Goal: Download file/media

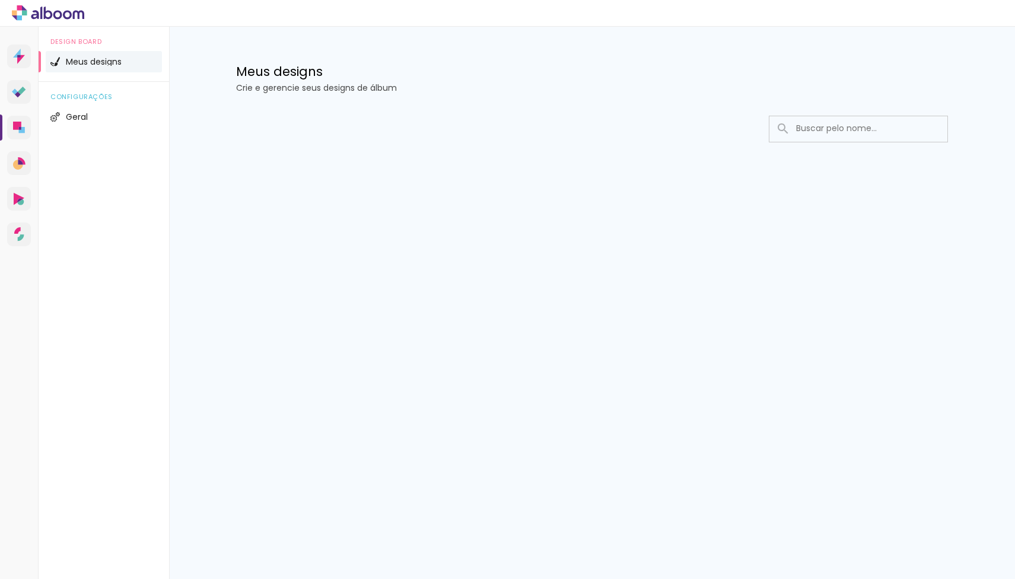
click at [91, 59] on span "Meus designs" at bounding box center [94, 62] width 56 height 8
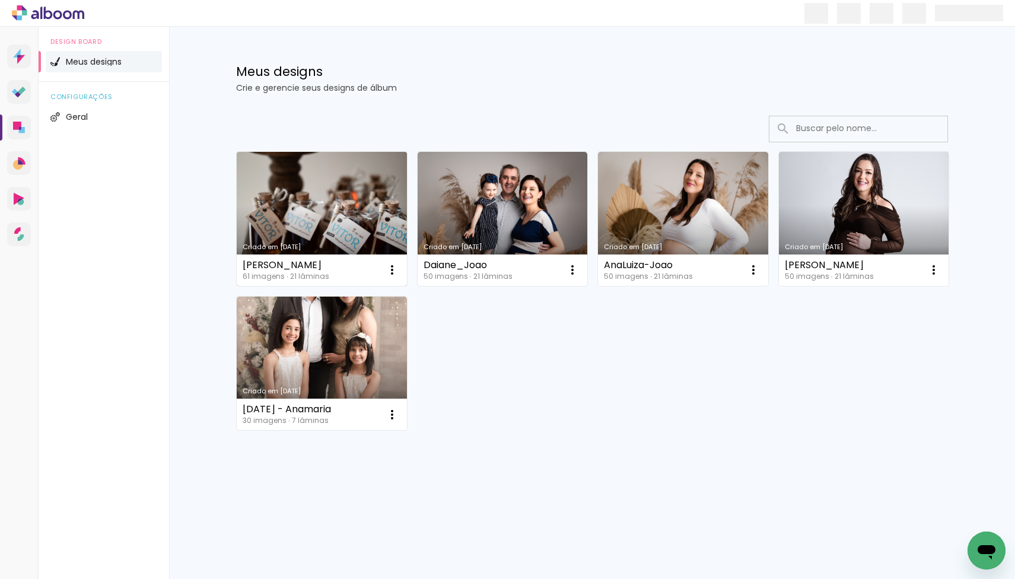
click at [330, 190] on link "Criado em [DATE]" at bounding box center [322, 219] width 170 height 134
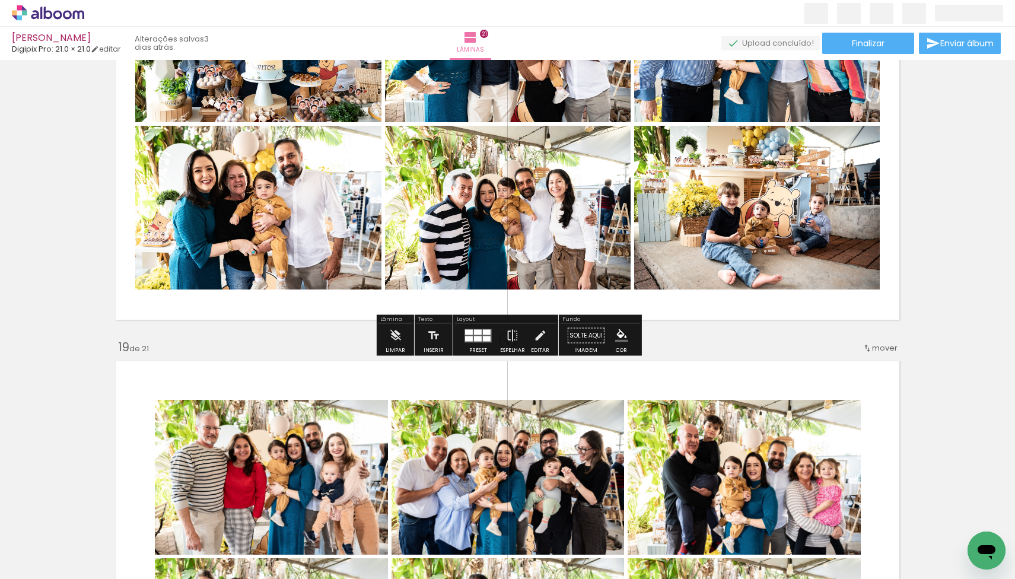
scroll to position [7433, 0]
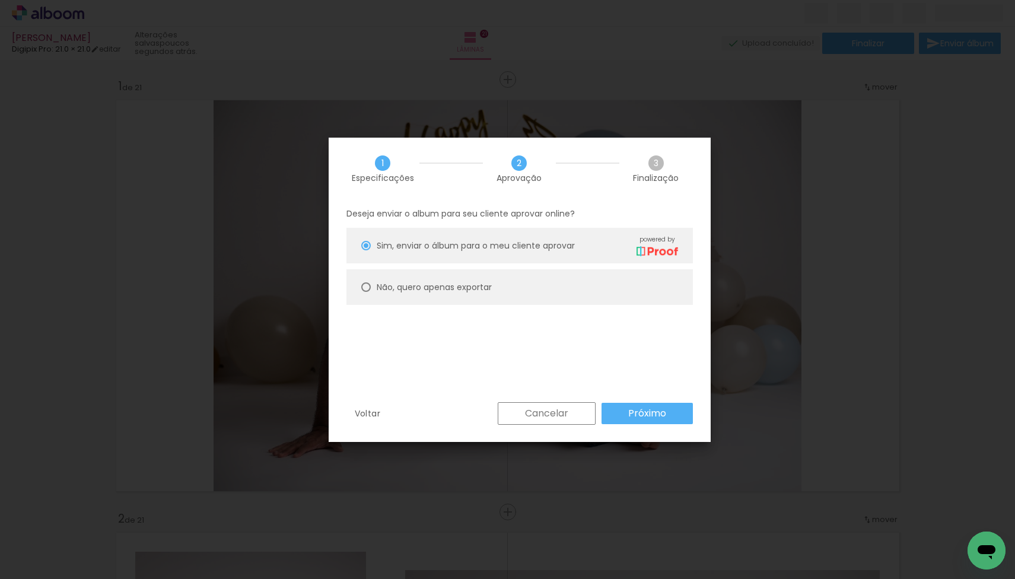
scroll to position [309, 0]
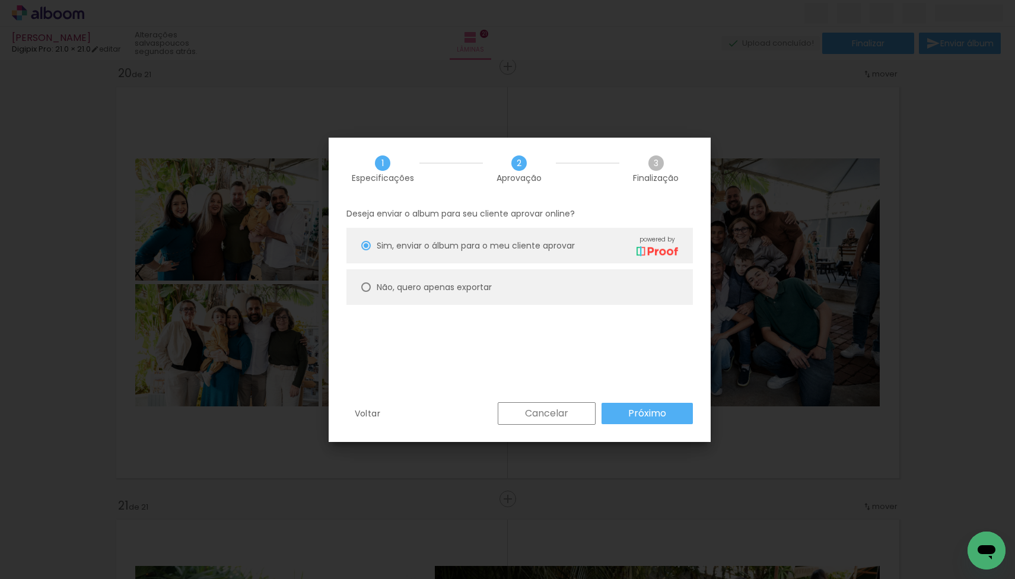
click at [0, 0] on slot "Próximo" at bounding box center [0, 0] width 0 height 0
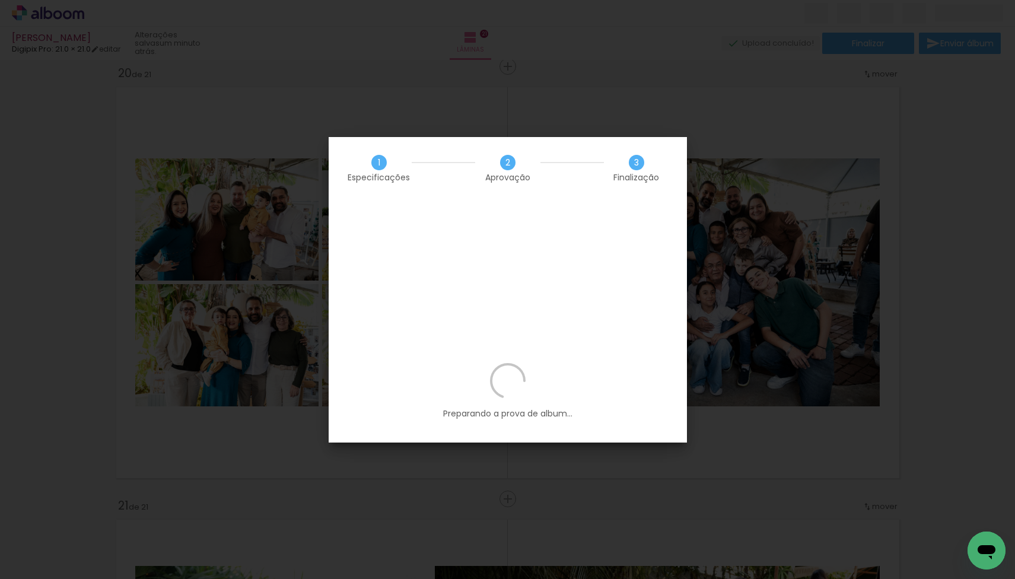
click at [763, 57] on iron-overlay-backdrop at bounding box center [507, 289] width 1015 height 579
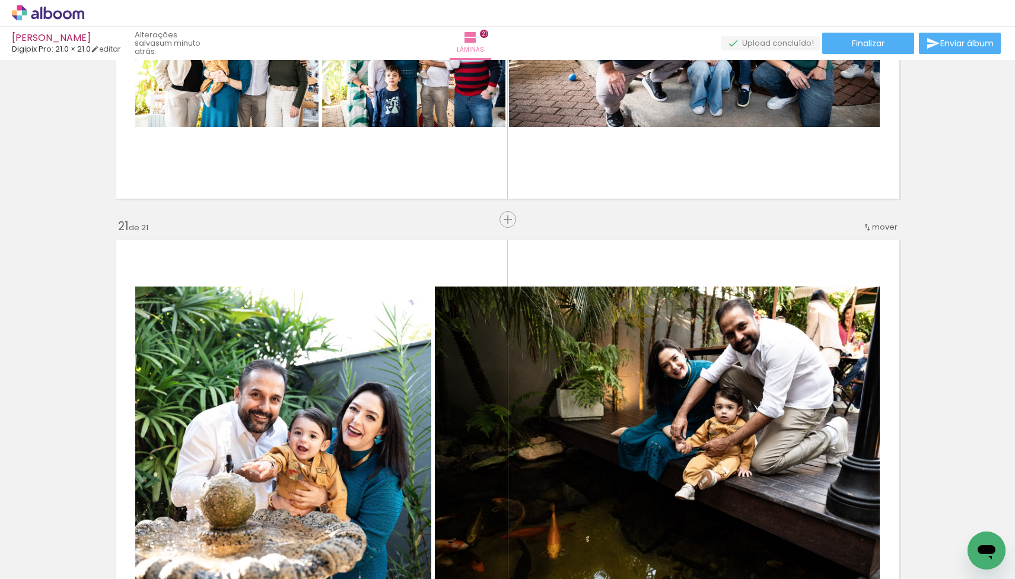
scroll to position [8667, 0]
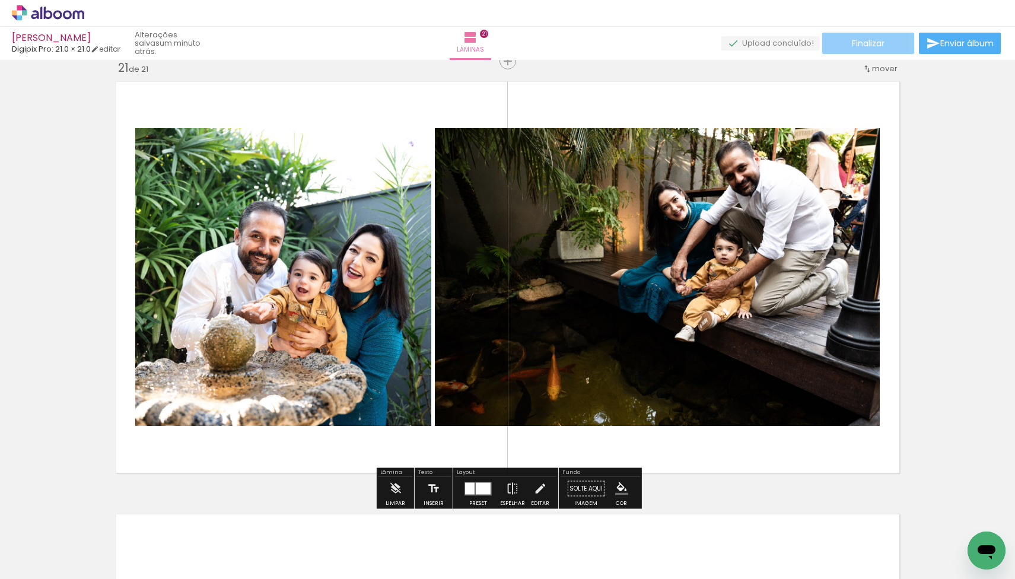
click at [848, 37] on paper-button "Finalizar" at bounding box center [868, 43] width 92 height 21
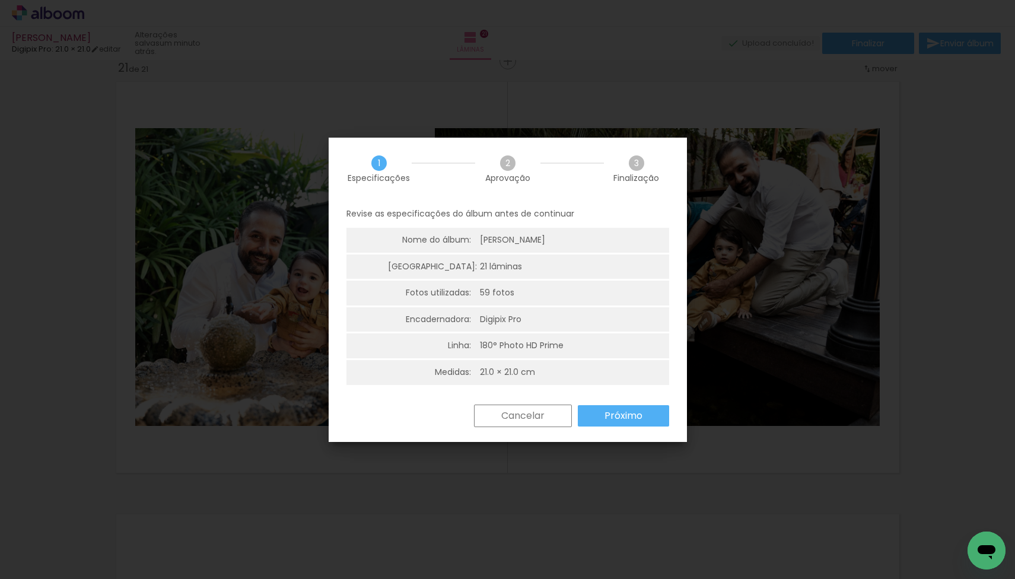
click at [0, 0] on slot "Próximo" at bounding box center [0, 0] width 0 height 0
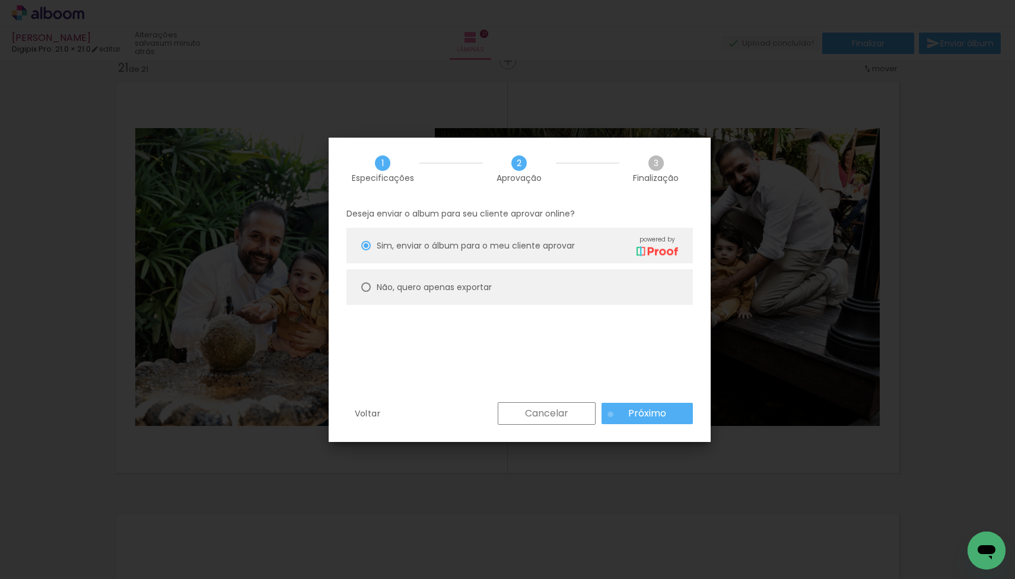
scroll to position [0, 0]
click at [610, 413] on paper-button "Próximo" at bounding box center [647, 412] width 91 height 21
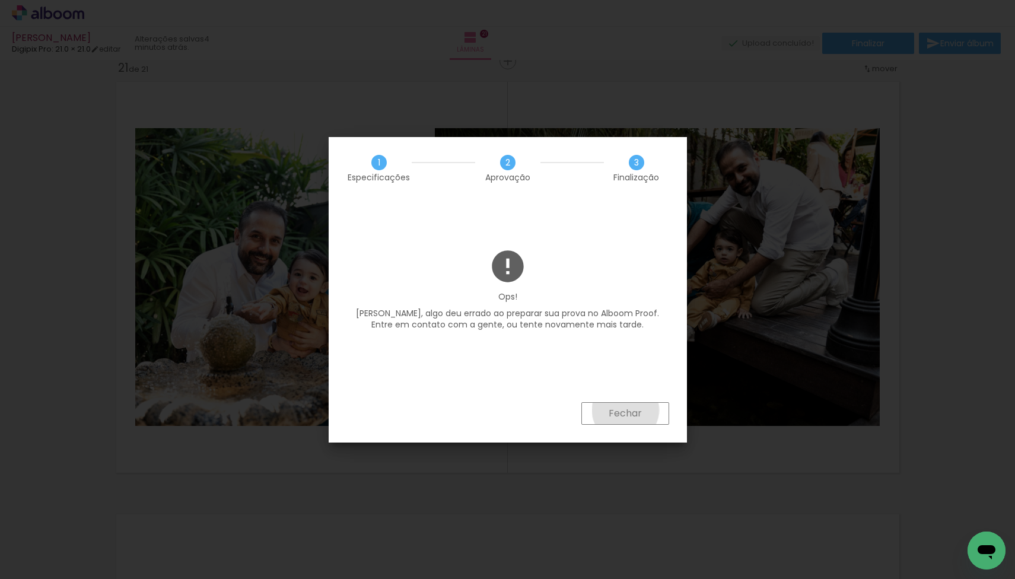
click at [0, 0] on slot "Fechar" at bounding box center [0, 0] width 0 height 0
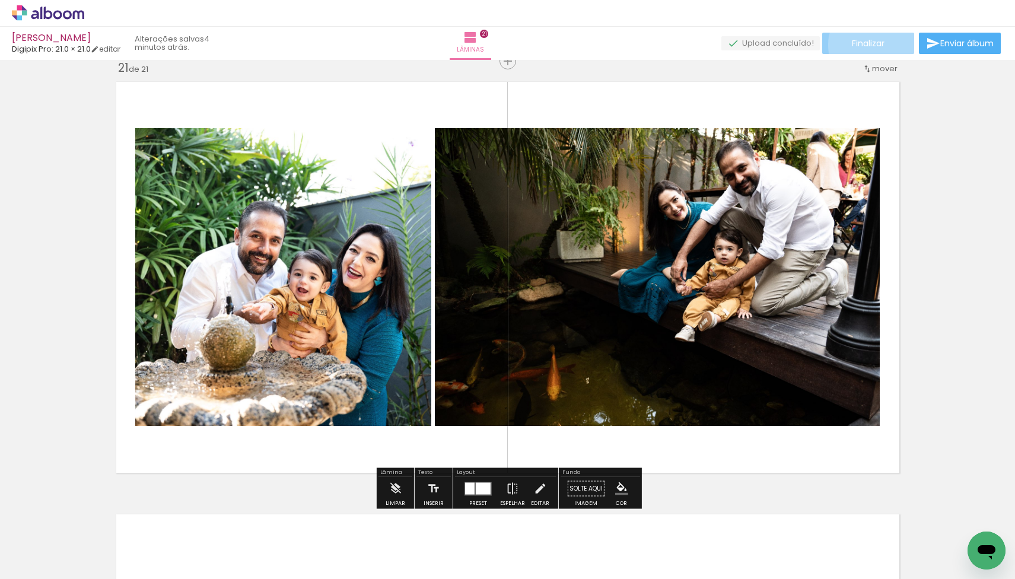
click at [869, 44] on span "Finalizar" at bounding box center [868, 43] width 33 height 8
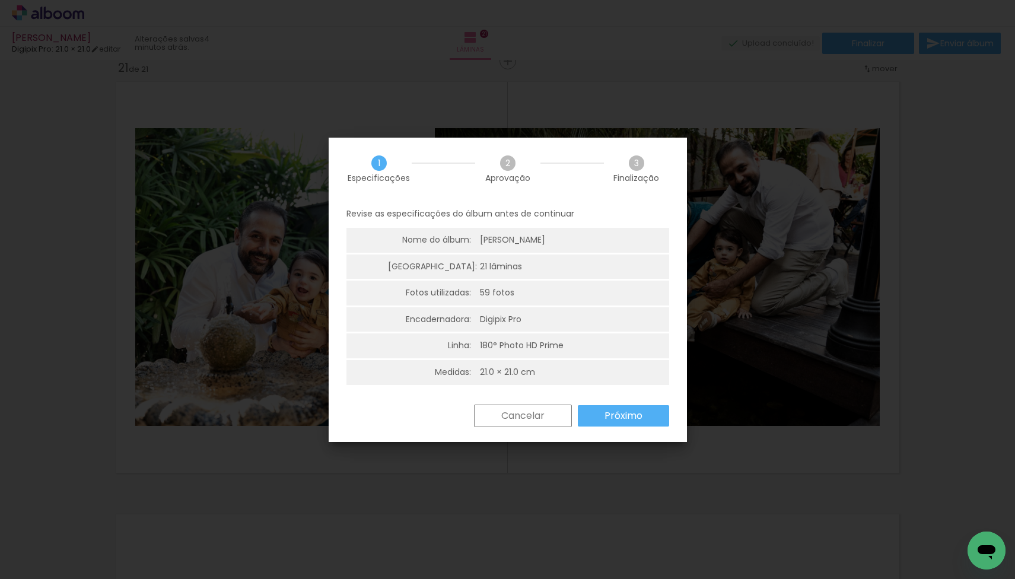
click at [601, 408] on paper-button "Próximo" at bounding box center [623, 415] width 91 height 21
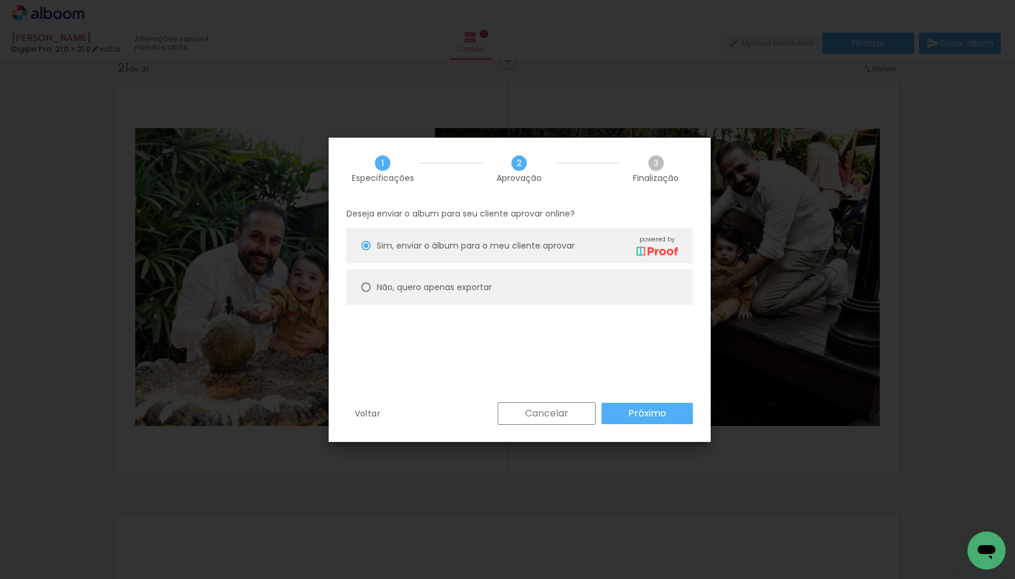
click at [612, 411] on paper-button "Próximo" at bounding box center [647, 413] width 91 height 21
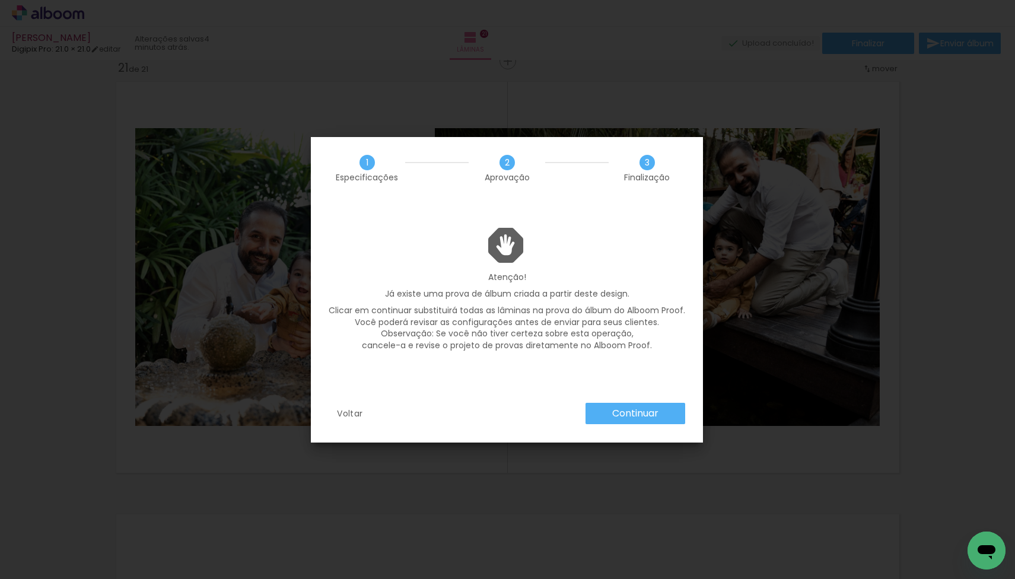
click at [0, 0] on slot "Continuar" at bounding box center [0, 0] width 0 height 0
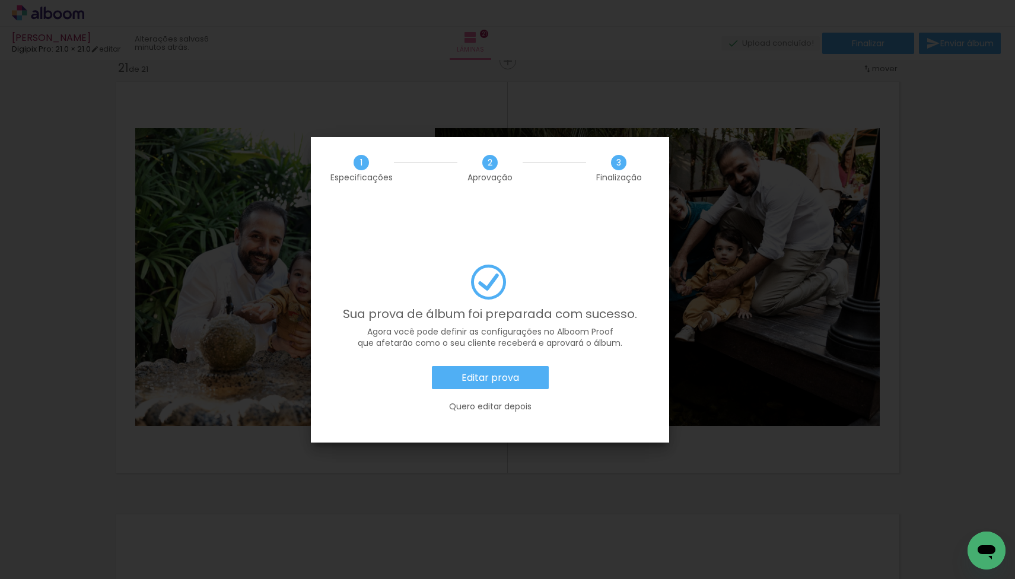
click at [527, 366] on paper-button "Editar prova" at bounding box center [490, 378] width 117 height 24
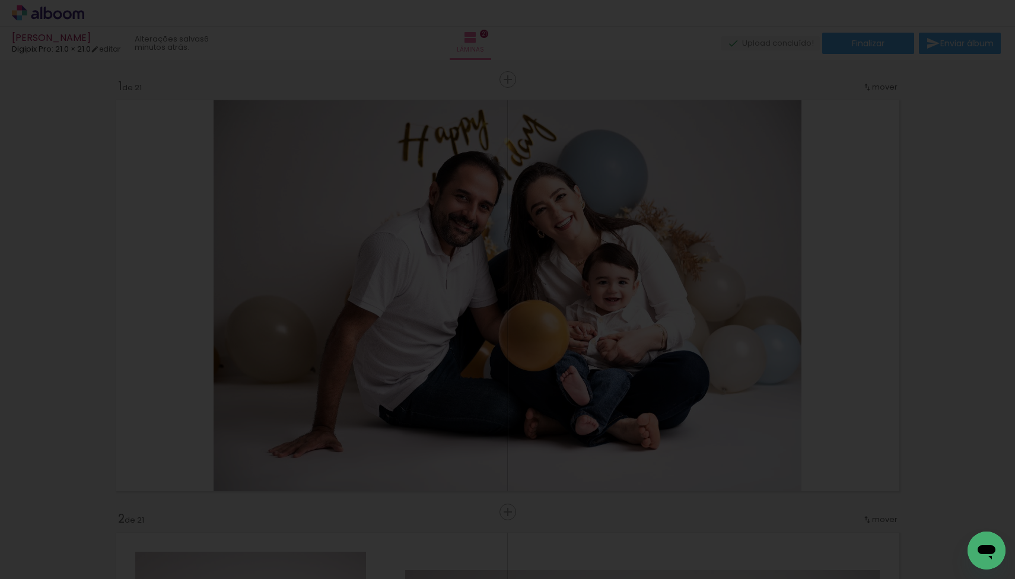
scroll to position [8667, 0]
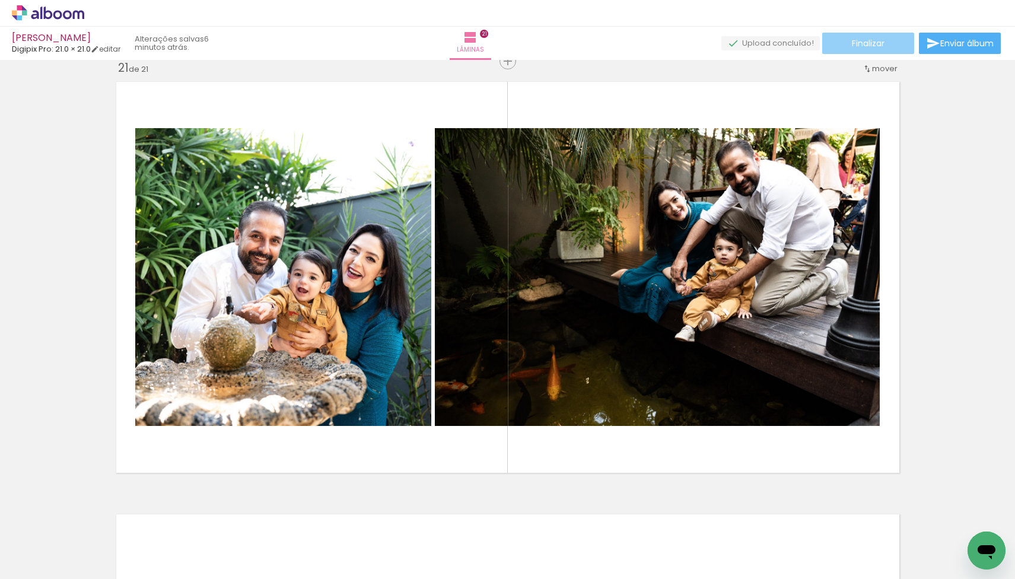
click at [854, 43] on span "Finalizar" at bounding box center [868, 43] width 33 height 8
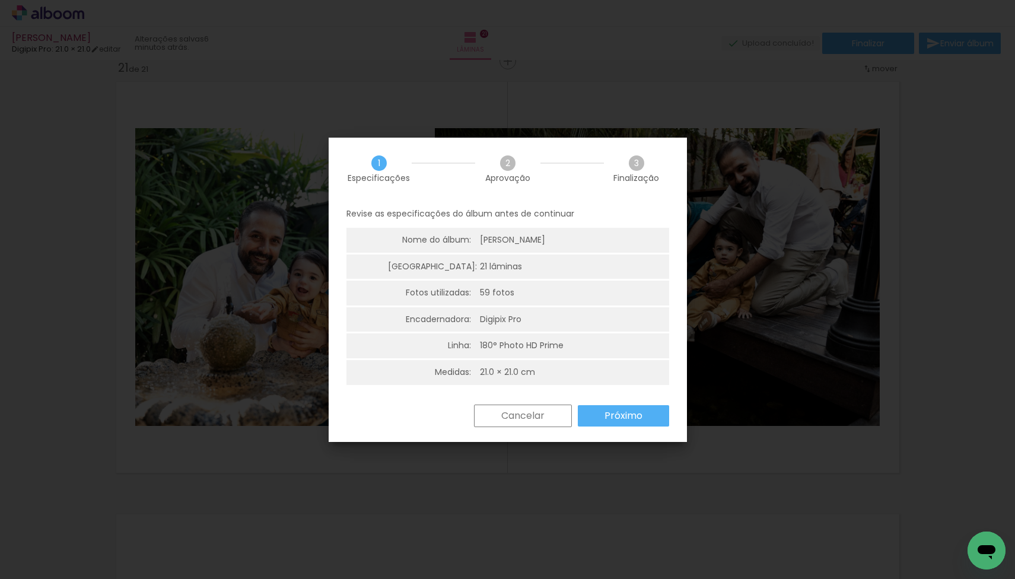
click at [601, 414] on paper-button "Próximo" at bounding box center [623, 415] width 91 height 21
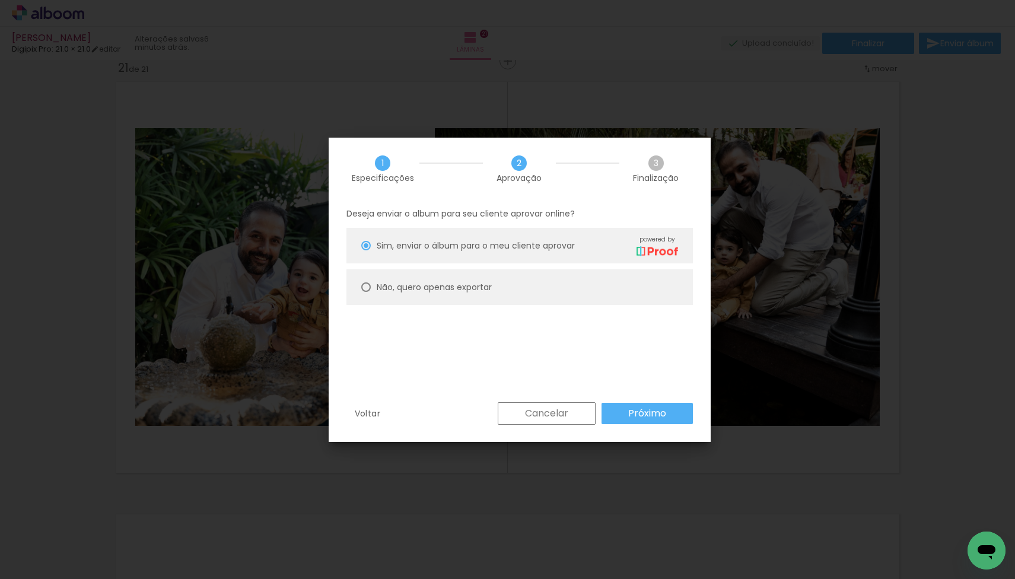
click at [0, 0] on slot "Não, quero apenas exportar" at bounding box center [0, 0] width 0 height 0
type paper-radio-button "on"
click at [0, 0] on slot "Próximo" at bounding box center [0, 0] width 0 height 0
type input "Alta, 300 DPI"
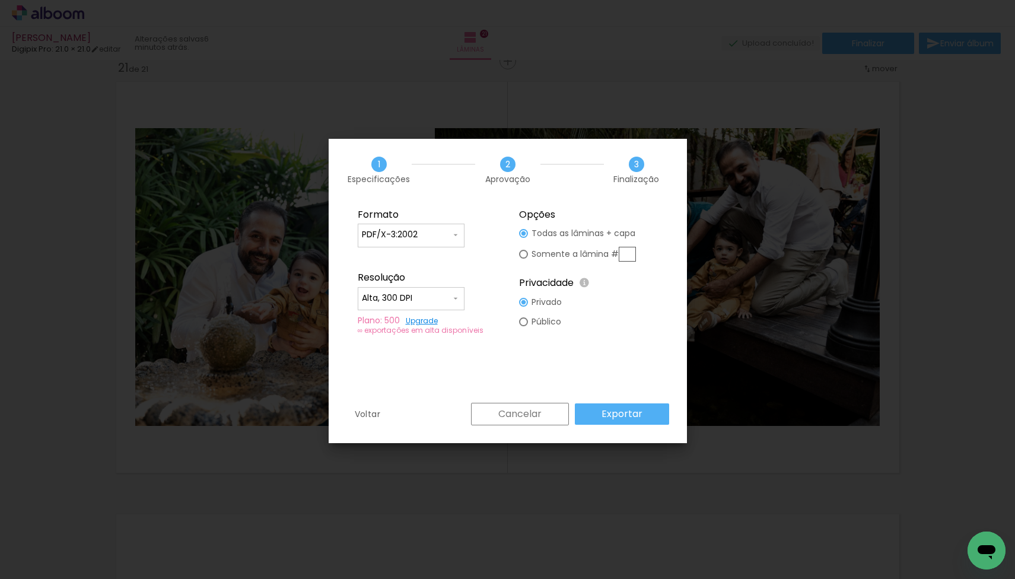
click at [428, 231] on input "PDF/X-3:2002" at bounding box center [406, 235] width 89 height 12
click at [396, 254] on paper-item "PDF" at bounding box center [411, 257] width 107 height 24
type input "PDF"
click at [438, 294] on input "Alta, 300 DPI" at bounding box center [406, 298] width 89 height 12
click at [423, 320] on paper-item "Baixa" at bounding box center [411, 320] width 107 height 24
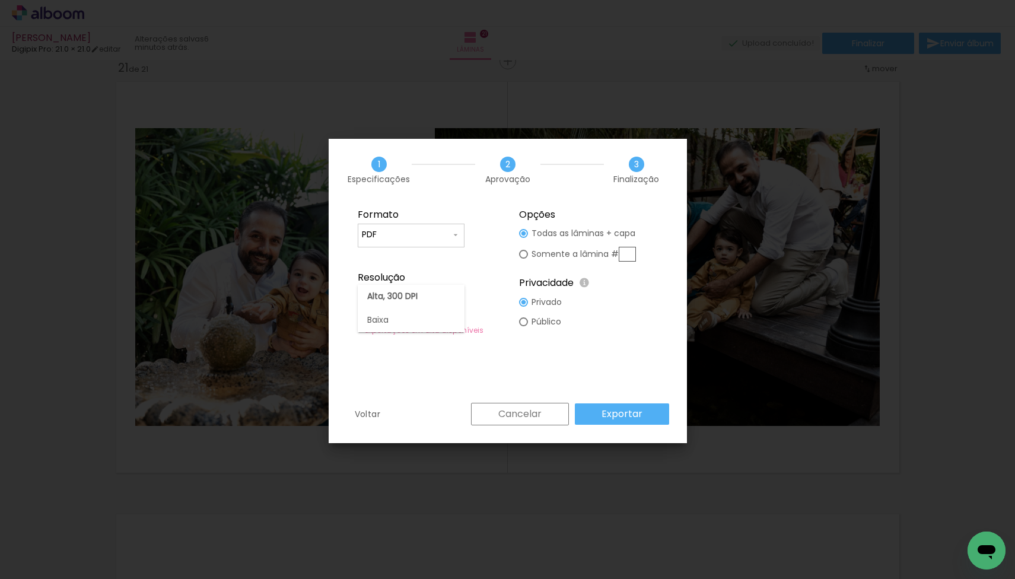
type input "Baixa"
click at [400, 228] on paper-input-container "PDF" at bounding box center [411, 236] width 107 height 24
click at [399, 237] on paper-item "JPG" at bounding box center [411, 233] width 107 height 24
type input "JPG"
click at [0, 0] on slot "Exportar" at bounding box center [0, 0] width 0 height 0
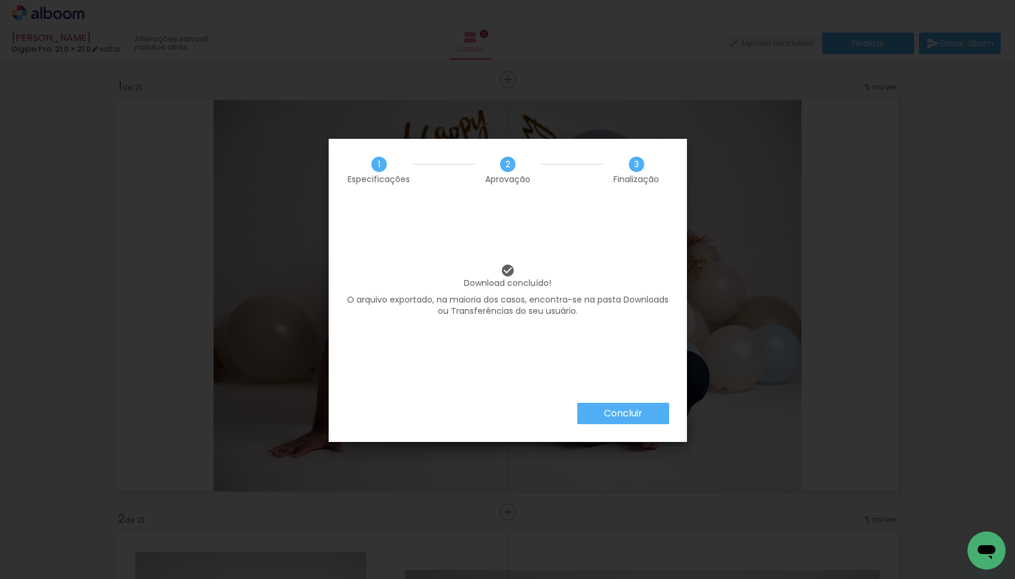
scroll to position [8667, 0]
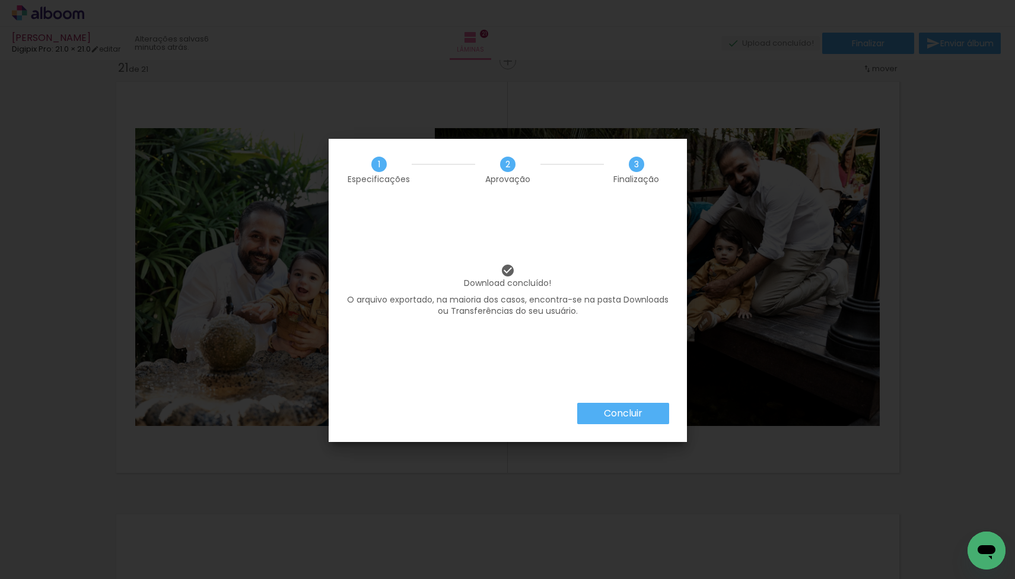
click at [635, 405] on paper-button "Concluir" at bounding box center [623, 413] width 92 height 21
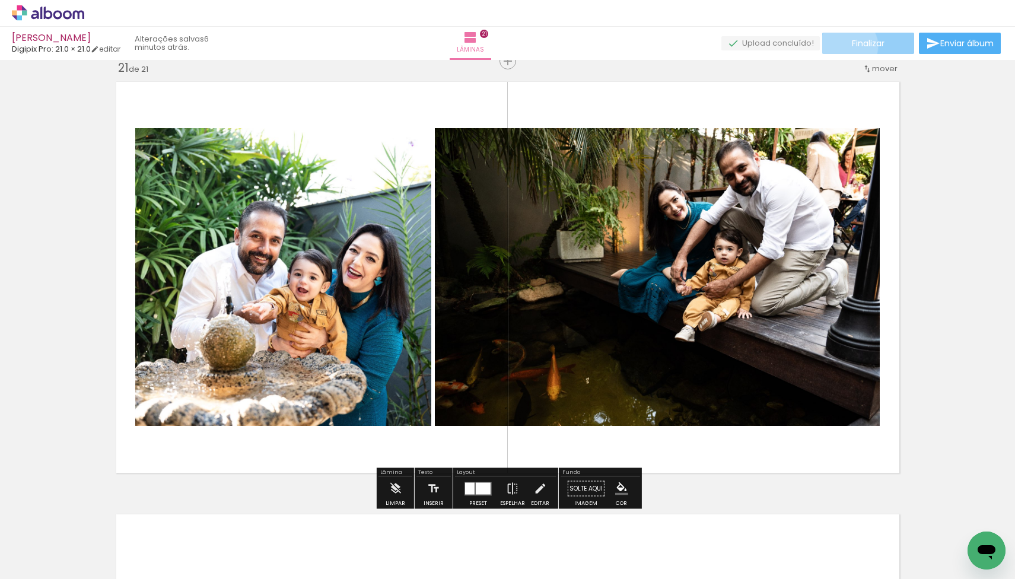
click at [845, 46] on paper-button "Finalizar" at bounding box center [868, 43] width 92 height 21
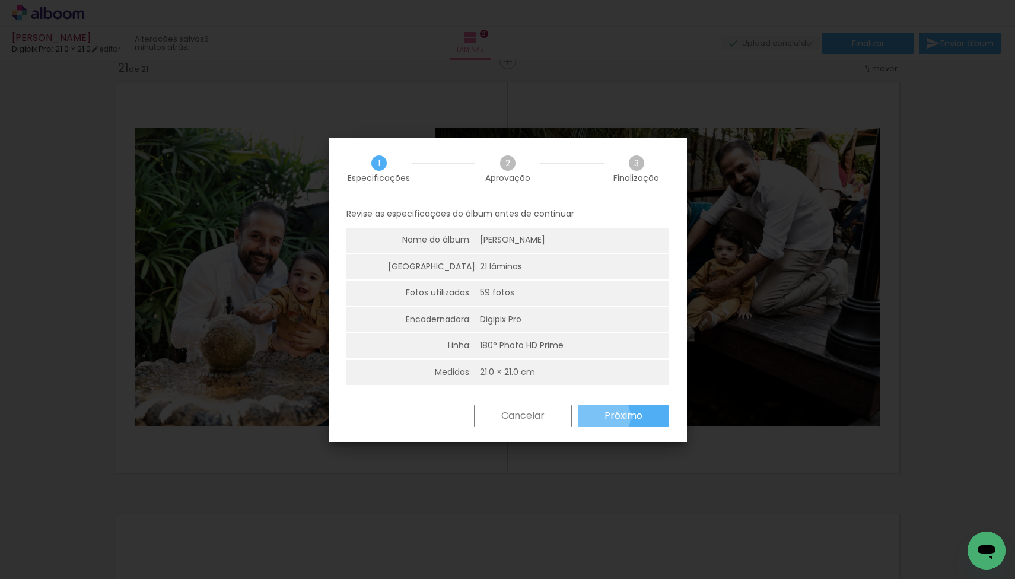
click at [602, 414] on paper-button "Próximo" at bounding box center [623, 415] width 91 height 21
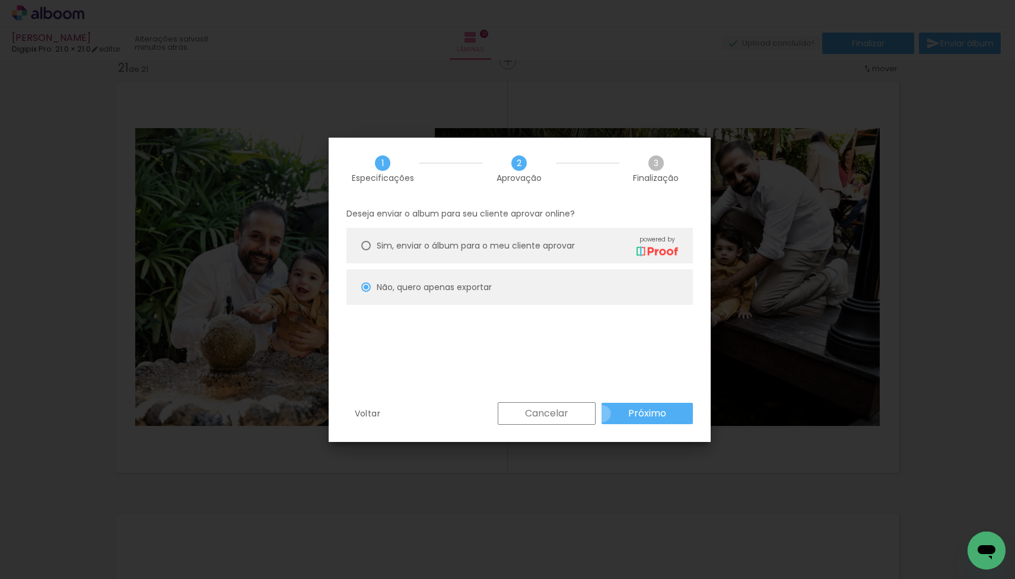
click at [602, 413] on paper-button "Próximo" at bounding box center [647, 413] width 91 height 21
type input "Baixa"
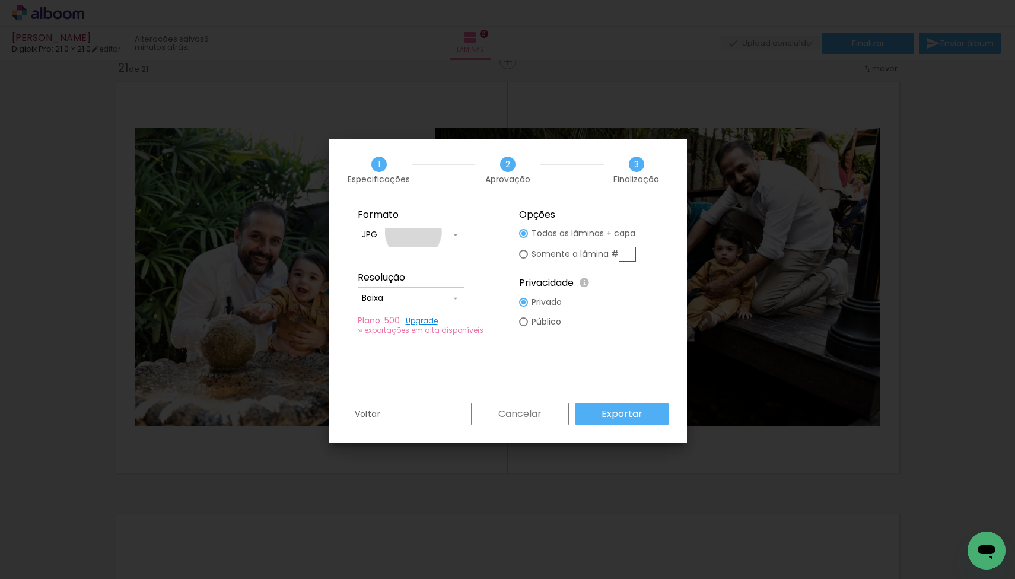
click at [413, 231] on input "JPG" at bounding box center [406, 235] width 89 height 12
click at [402, 256] on paper-item "PDF" at bounding box center [411, 257] width 107 height 24
click at [397, 228] on paper-input-container "PDF" at bounding box center [411, 236] width 107 height 24
click at [0, 0] on slot "PDF/X-3:2002" at bounding box center [0, 0] width 0 height 0
type input "PDF/X-3:2002"
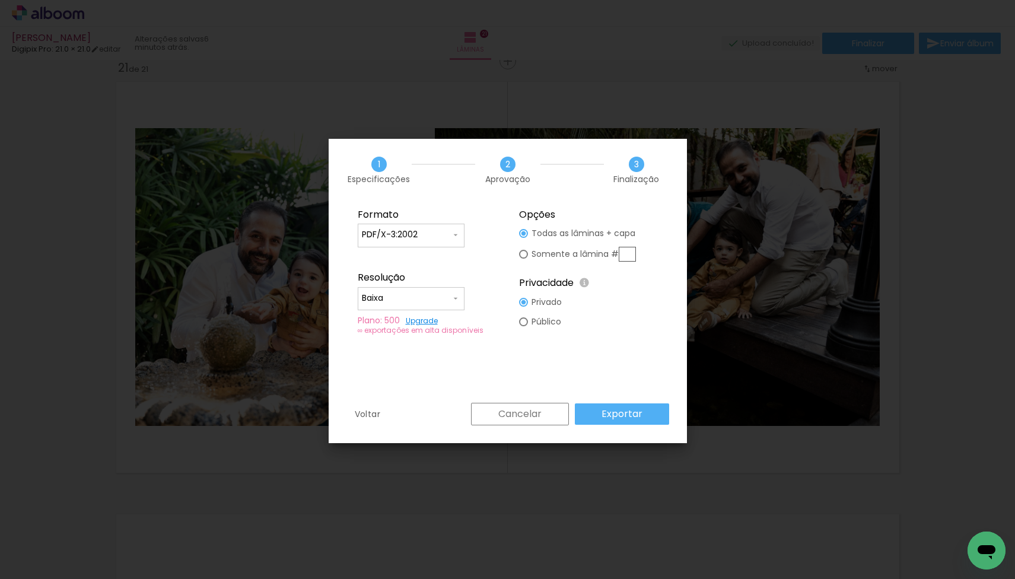
click at [405, 294] on input "Baixa" at bounding box center [406, 298] width 89 height 12
click at [0, 0] on slot "Alta, 300 DPI" at bounding box center [0, 0] width 0 height 0
type input "Alta, 300 DPI"
click at [0, 0] on slot "Exportar" at bounding box center [0, 0] width 0 height 0
